Goal: Task Accomplishment & Management: Manage account settings

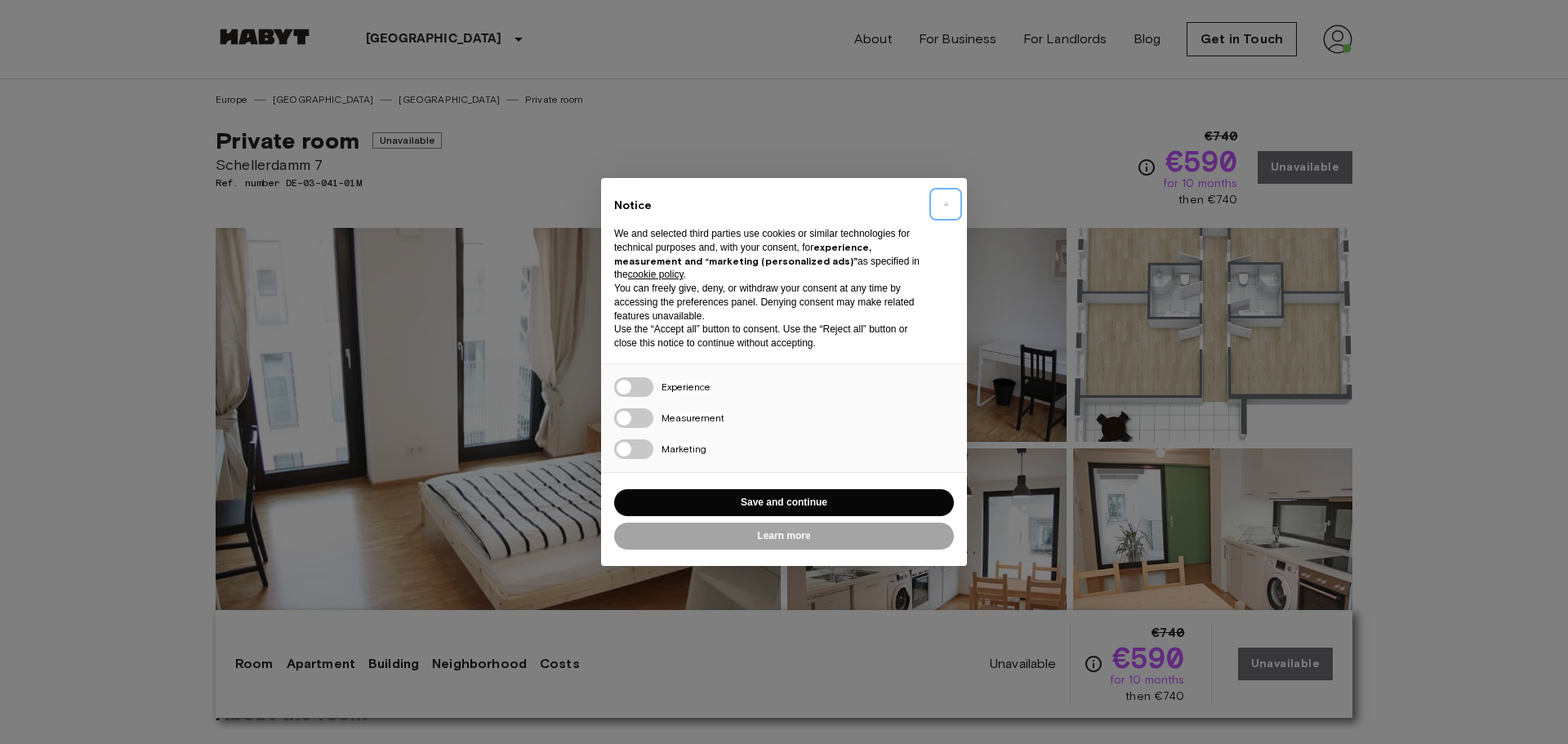
drag, startPoint x: 937, startPoint y: 196, endPoint x: 952, endPoint y: 211, distance: 21.2
click at [952, 211] on button "×" at bounding box center [945, 204] width 26 height 26
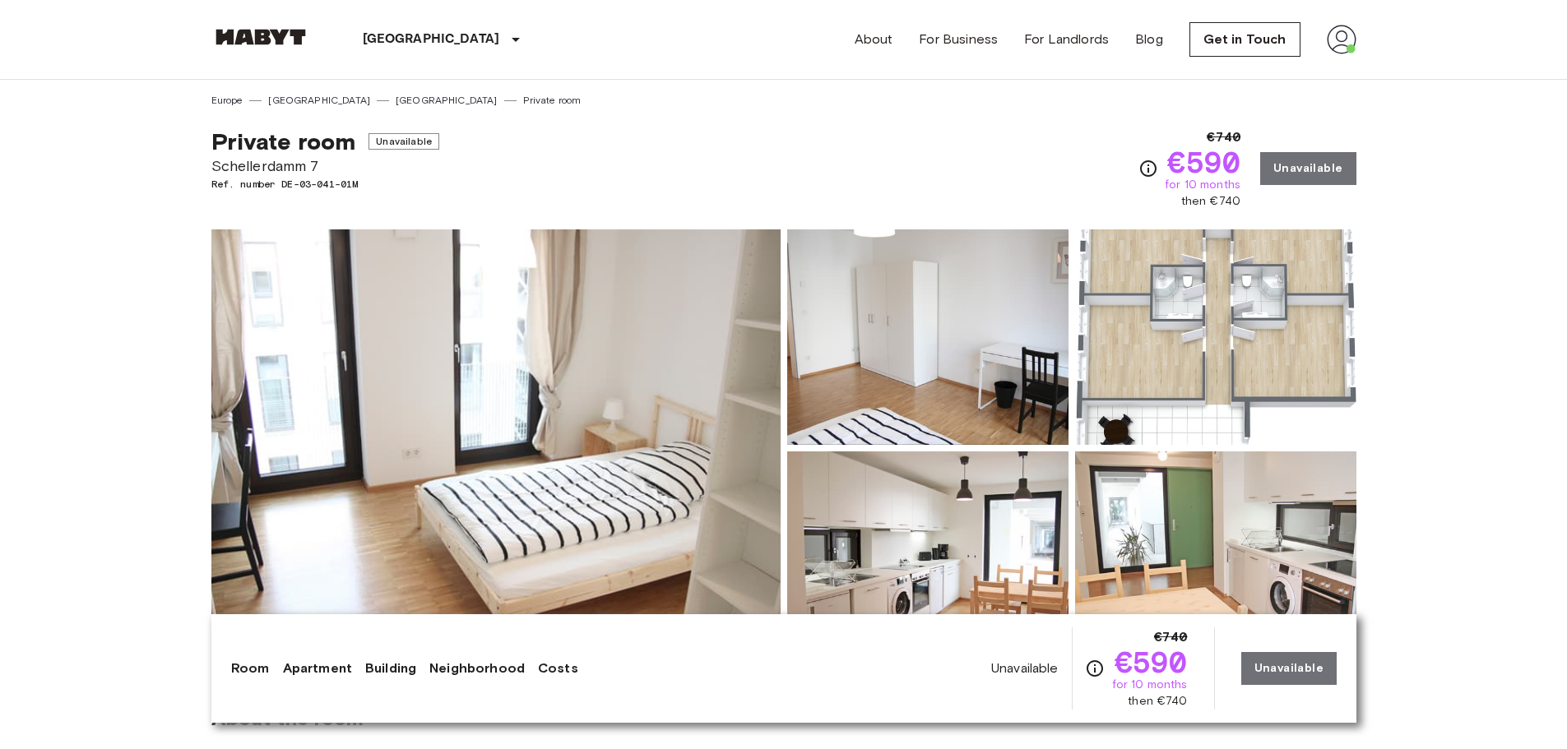
click at [958, 211] on div "Show all photos" at bounding box center [781, 435] width 1152 height 464
click at [285, 15] on div "Hamburg Europe Amsterdam Berlin Brussels Cologne Dusseldorf Frankfurt Graz Hamb…" at bounding box center [395, 39] width 368 height 79
click at [260, 61] on div "Hamburg Europe Amsterdam Berlin Brussels Cologne Dusseldorf Frankfurt Graz Hamb…" at bounding box center [395, 39] width 368 height 79
click at [259, 49] on link at bounding box center [260, 40] width 99 height 22
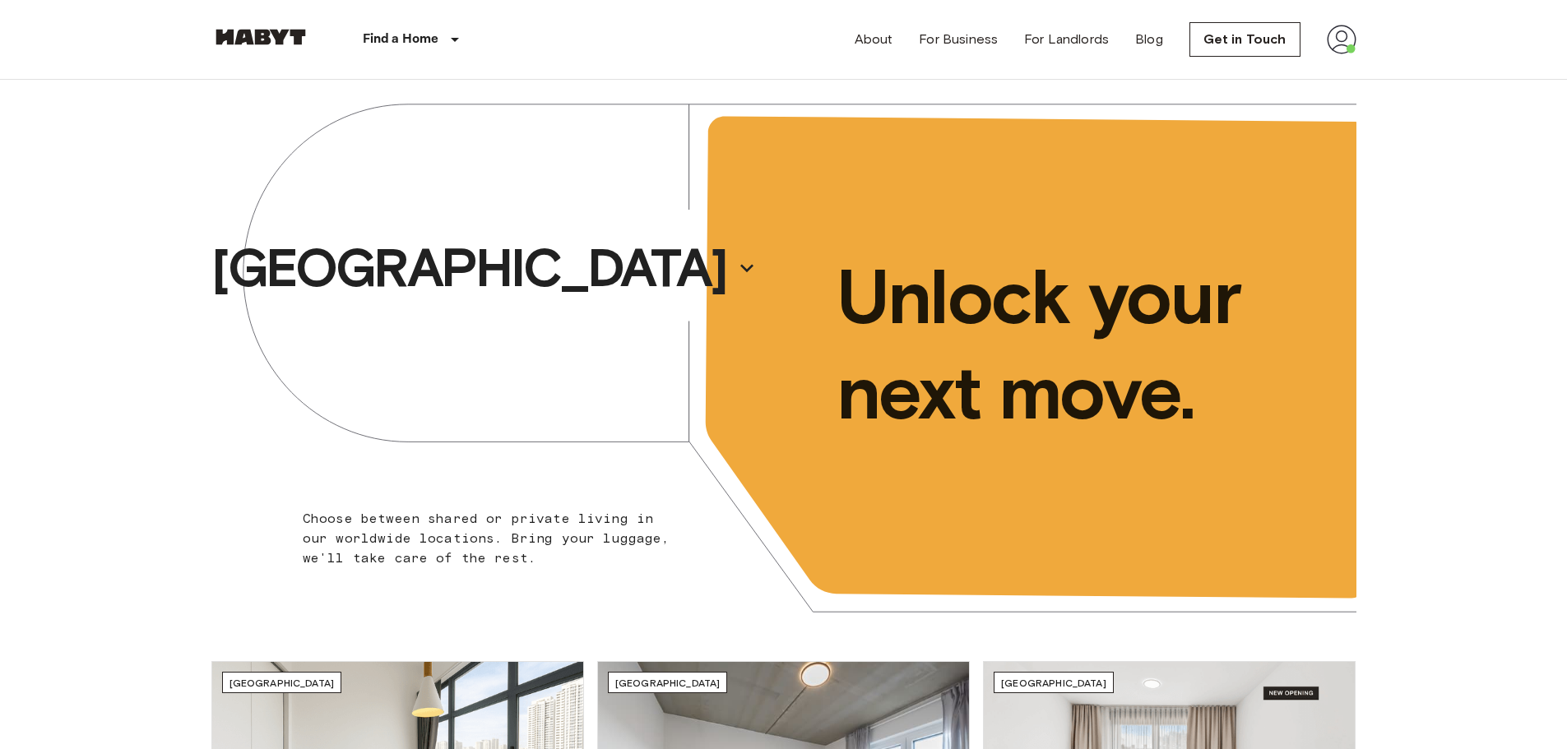
click at [1353, 38] on img at bounding box center [1342, 40] width 30 height 30
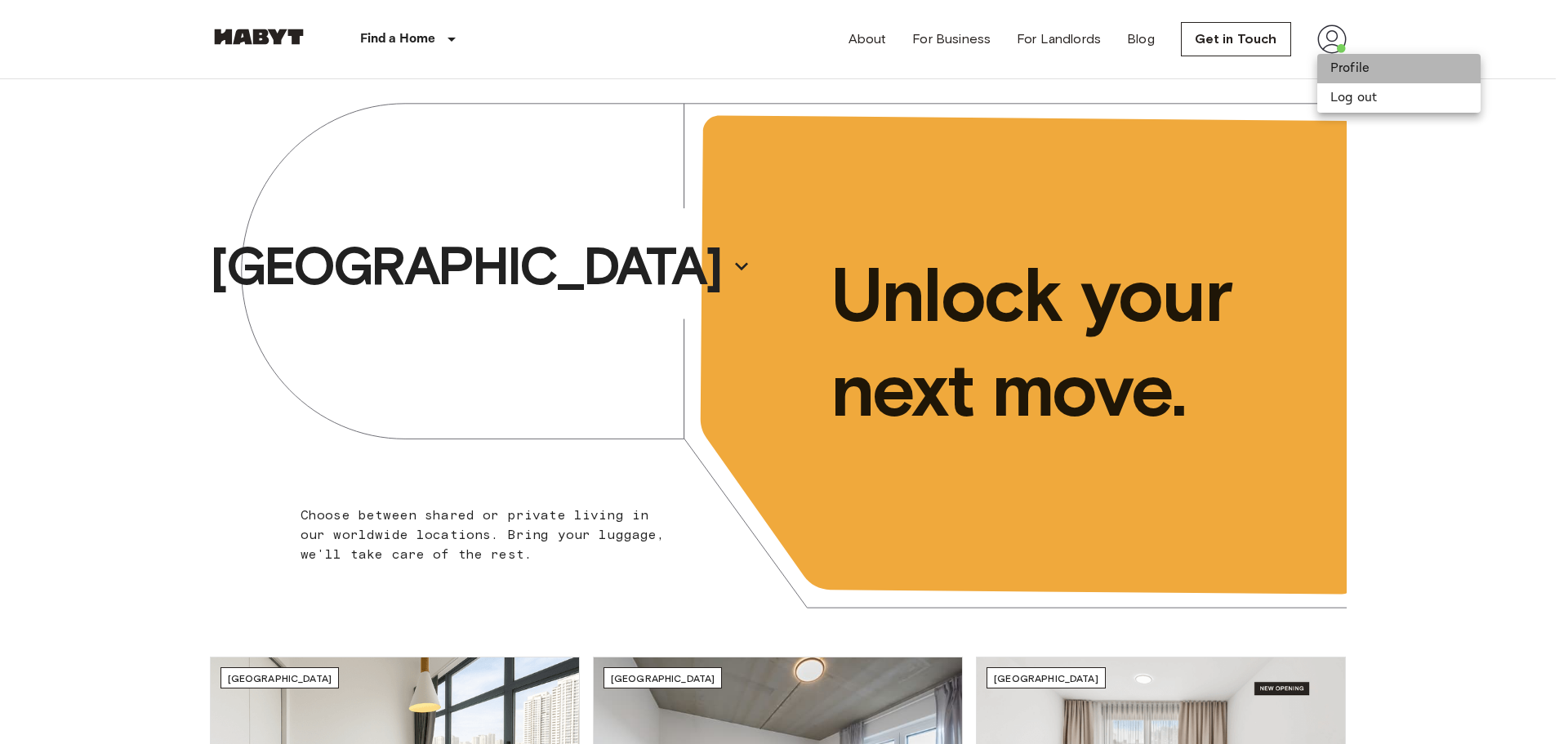
click at [1348, 74] on li "Profile" at bounding box center [1399, 69] width 164 height 30
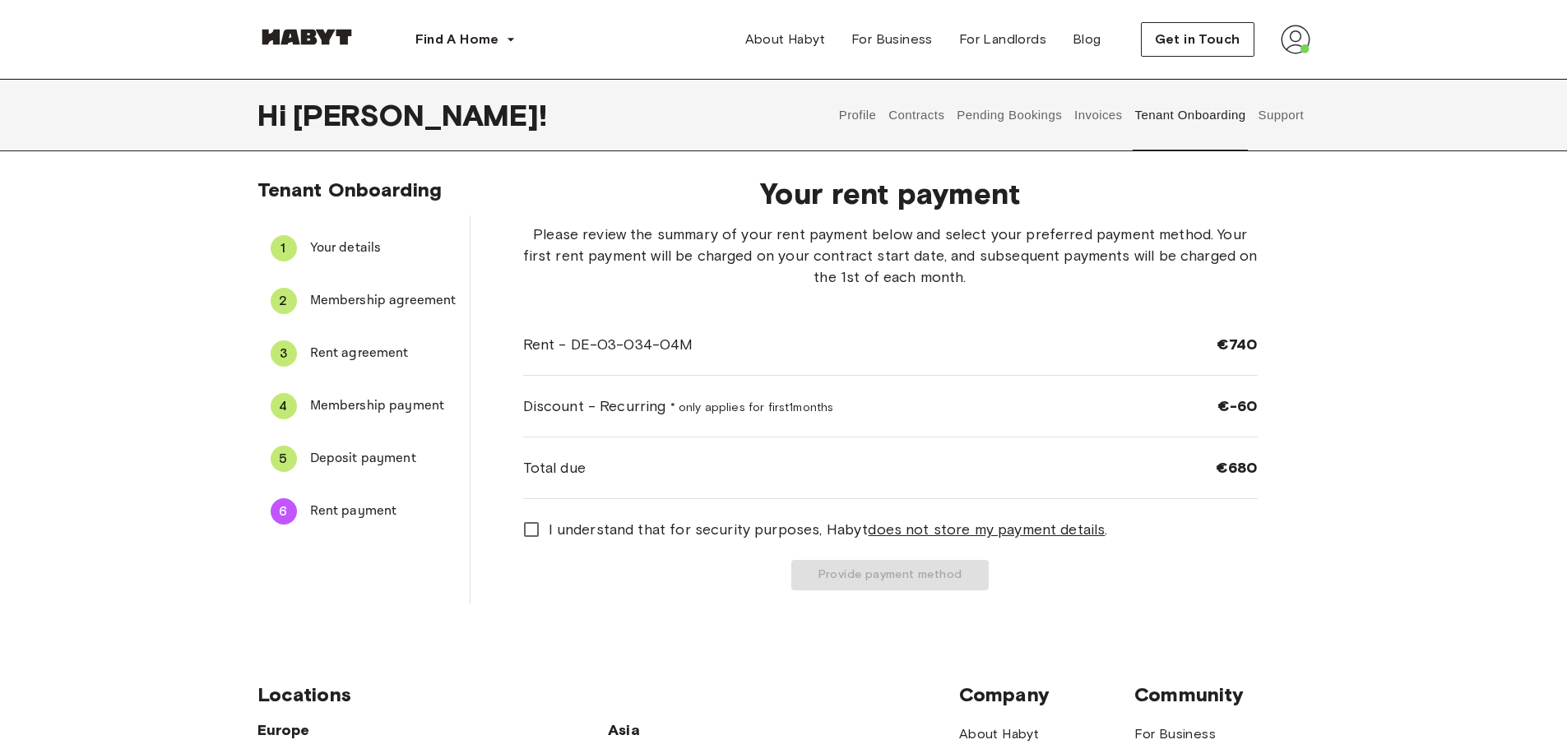
click at [534, 548] on div "I understand that for security purposes, [PERSON_NAME] does not store my paymen…" at bounding box center [890, 551] width 735 height 78
click at [882, 575] on button "Provide payment method" at bounding box center [889, 575] width 197 height 30
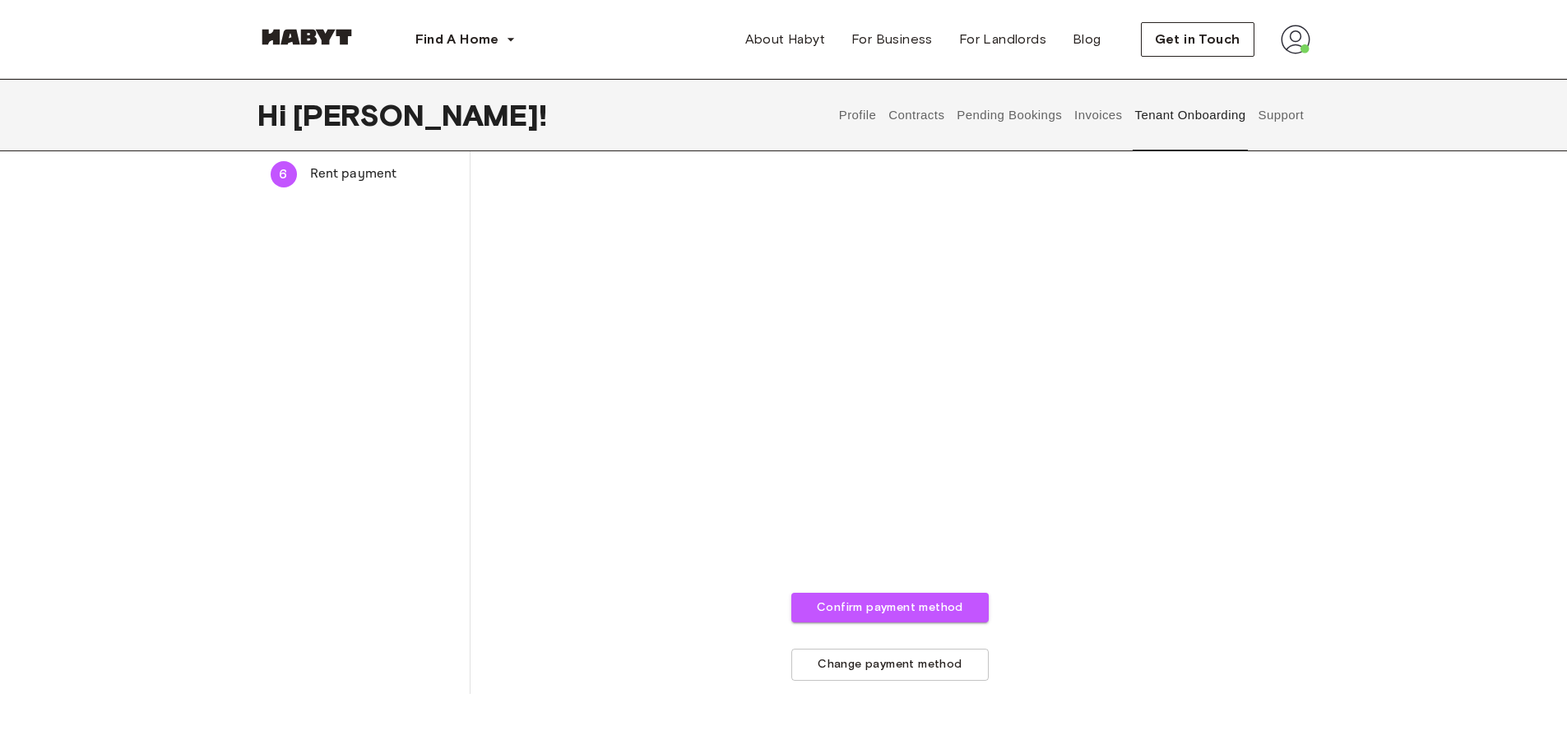
scroll to position [341, 0]
click at [885, 598] on button "Confirm payment method" at bounding box center [889, 605] width 197 height 30
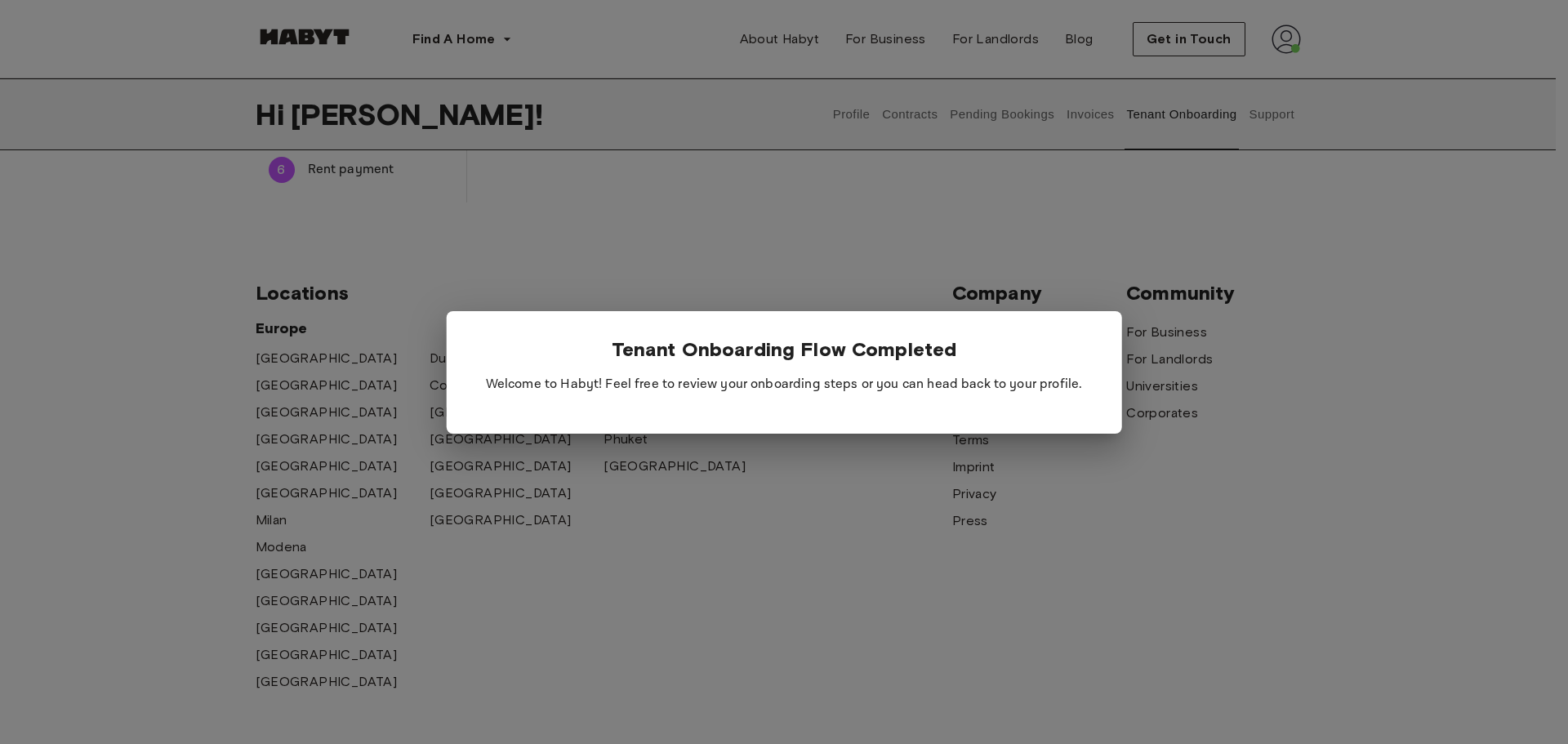
click at [409, 274] on div at bounding box center [784, 372] width 1568 height 744
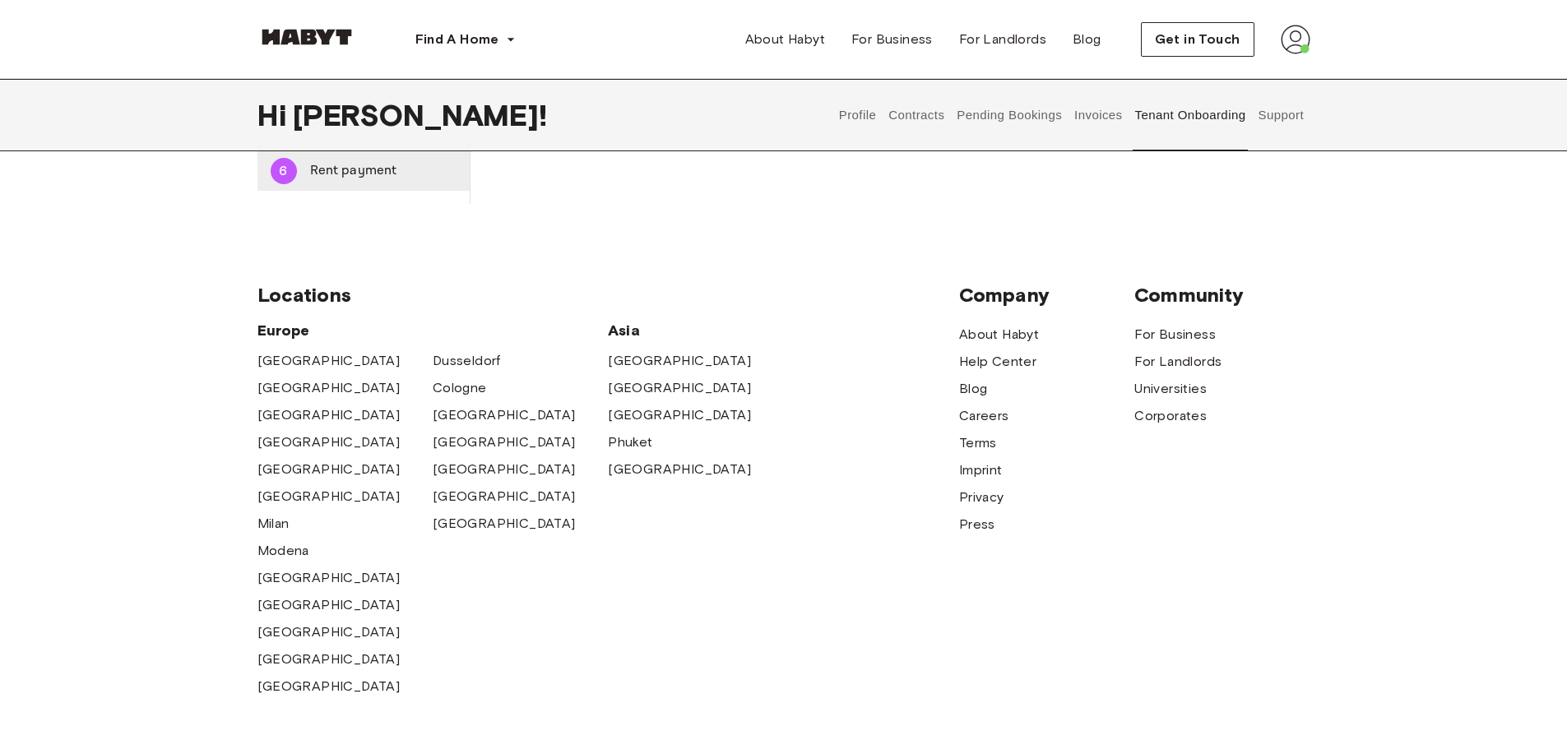
scroll to position [0, 0]
